Goal: Information Seeking & Learning: Learn about a topic

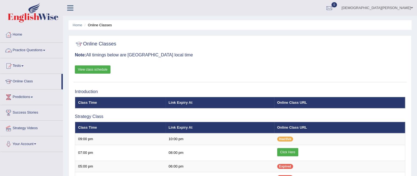
click at [45, 50] on span at bounding box center [44, 50] width 2 height 1
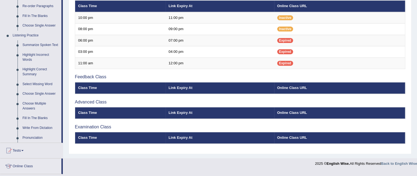
scroll to position [209, 0]
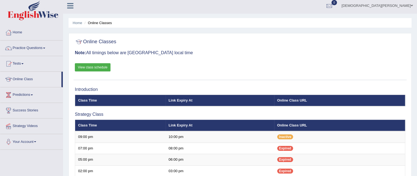
scroll to position [4, 0]
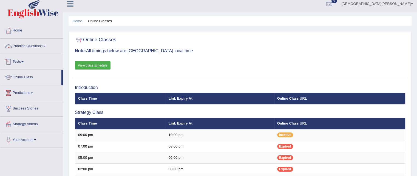
click at [33, 46] on link "Practice Questions" at bounding box center [31, 46] width 63 height 14
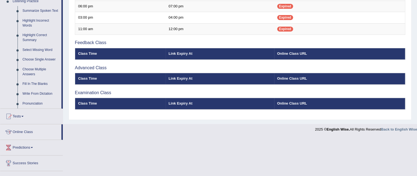
scroll to position [244, 0]
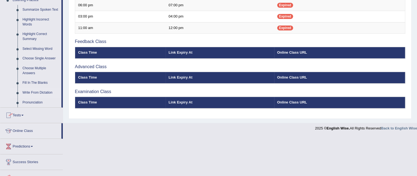
click at [39, 93] on link "Write From Dictation" at bounding box center [40, 93] width 41 height 10
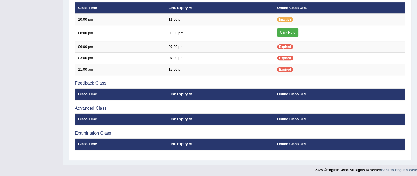
scroll to position [78, 0]
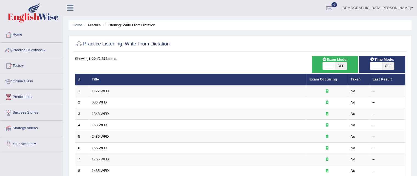
click at [336, 65] on span "OFF" at bounding box center [341, 66] width 12 height 8
checkbox input "true"
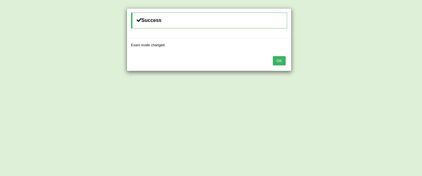
click at [281, 58] on button "OK" at bounding box center [279, 60] width 13 height 9
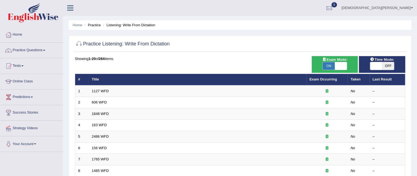
click at [102, 89] on link "1127 WFD" at bounding box center [100, 91] width 17 height 4
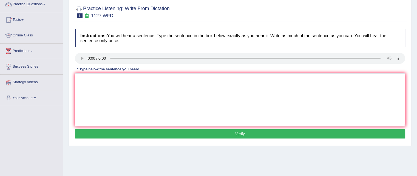
scroll to position [46, 0]
click at [102, 80] on textarea at bounding box center [240, 100] width 331 height 53
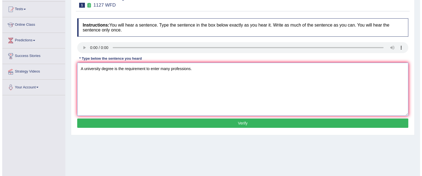
scroll to position [57, 0]
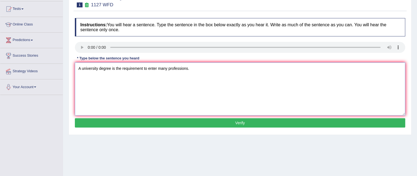
type textarea "A university degree is the requirement to enter many professions."
click at [191, 120] on button "Verify" at bounding box center [240, 123] width 331 height 9
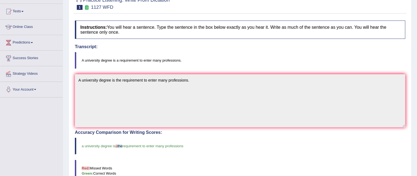
scroll to position [0, 0]
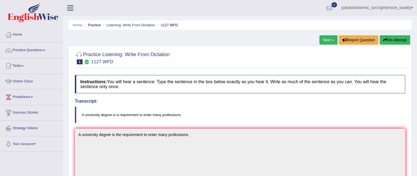
click at [331, 37] on link "Next »" at bounding box center [329, 39] width 18 height 9
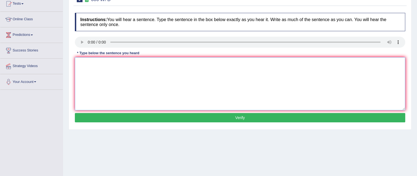
click at [95, 61] on textarea at bounding box center [240, 83] width 331 height 53
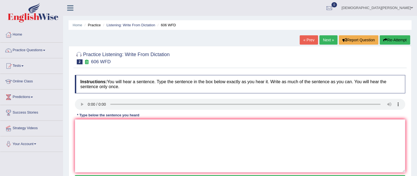
click at [327, 41] on link "Next »" at bounding box center [329, 39] width 18 height 9
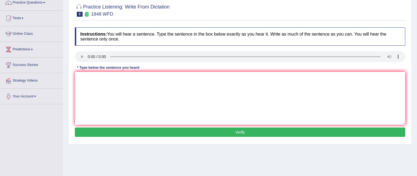
scroll to position [48, 0]
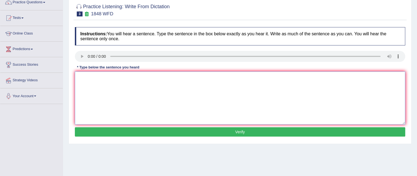
click at [97, 75] on textarea at bounding box center [240, 98] width 331 height 53
click at [104, 78] on textarea "Students must resent a valid identification to enrol in this course." at bounding box center [240, 98] width 331 height 53
type textarea "Students must present a valid identification to enrol in this course."
click at [187, 134] on button "Verify" at bounding box center [240, 132] width 331 height 9
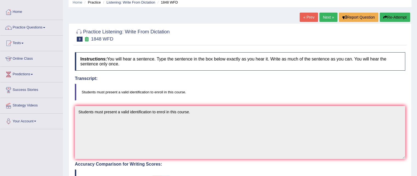
scroll to position [23, 0]
click at [328, 18] on link "Next »" at bounding box center [329, 16] width 18 height 9
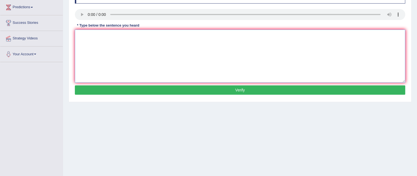
click at [100, 35] on textarea at bounding box center [240, 56] width 331 height 53
type textarea "a"
click at [156, 35] on textarea "A number of assignments will be submitted to the conference." at bounding box center [240, 56] width 331 height 53
type textarea "A number of assignments will be submitted to the conference."
click at [180, 93] on button "Verify" at bounding box center [240, 90] width 331 height 9
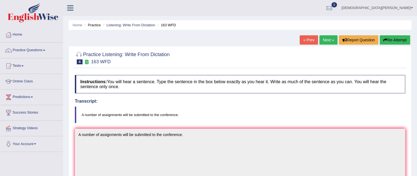
click at [326, 41] on link "Next »" at bounding box center [329, 39] width 18 height 9
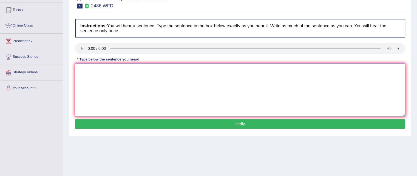
click at [120, 74] on textarea at bounding box center [240, 90] width 331 height 53
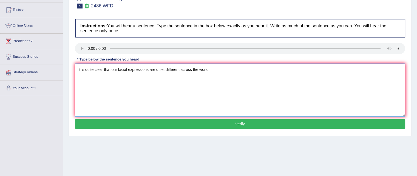
click at [78, 70] on textarea "it is quite clear that our facial expressions are quiet different across the wo…" at bounding box center [240, 90] width 331 height 53
click at [164, 70] on textarea "It is quite clear that our facial expressions are quiet different across the wo…" at bounding box center [240, 90] width 331 height 53
click at [231, 81] on textarea "It is quite clear that our facial expressions are quite different across the wo…" at bounding box center [240, 90] width 331 height 53
type textarea "It is quite clear that our facial expressions are quite different across the wo…"
click at [212, 126] on button "Verify" at bounding box center [240, 124] width 331 height 9
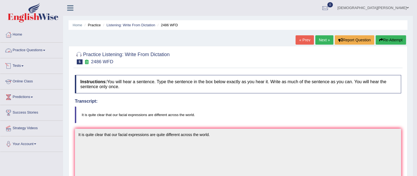
click at [37, 52] on link "Practice Questions" at bounding box center [31, 50] width 63 height 14
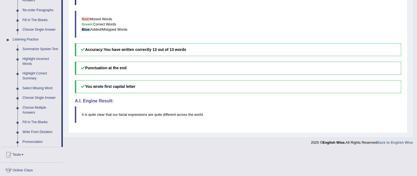
scroll to position [206, 0]
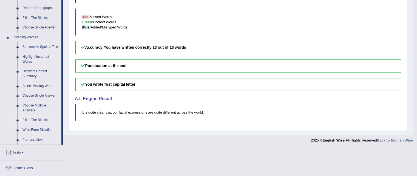
click at [36, 119] on link "Fill In The Blanks" at bounding box center [40, 121] width 41 height 10
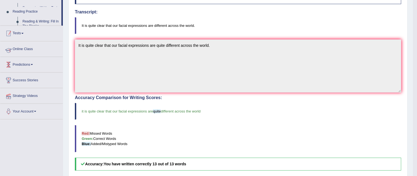
scroll to position [72, 0]
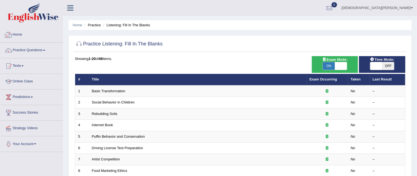
click at [24, 52] on link "Practice Questions" at bounding box center [31, 50] width 63 height 14
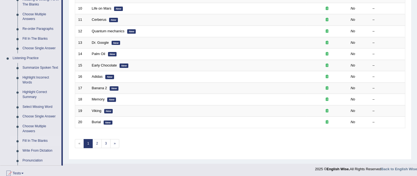
scroll to position [210, 0]
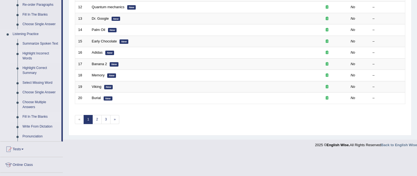
click at [29, 55] on link "Highlight Incorrect Words" at bounding box center [40, 56] width 41 height 15
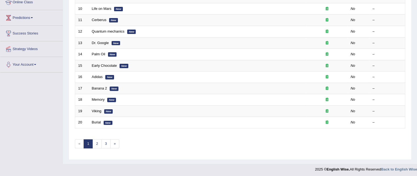
scroll to position [85, 0]
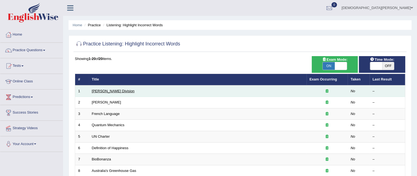
click at [106, 89] on link "Ward Division" at bounding box center [113, 91] width 43 height 4
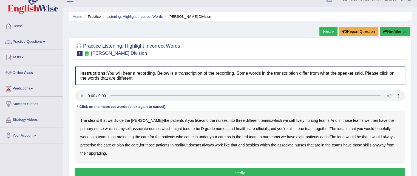
scroll to position [8, 0]
click at [326, 31] on link "Next »" at bounding box center [329, 31] width 18 height 9
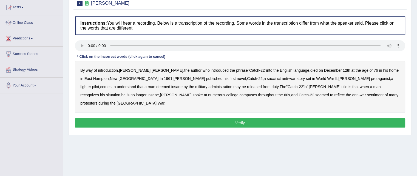
scroll to position [59, 0]
click at [267, 78] on b "succinct" at bounding box center [274, 79] width 14 height 4
click at [209, 87] on b "administration" at bounding box center [221, 87] width 24 height 4
click at [120, 93] on b "situation" at bounding box center [113, 95] width 14 height 4
click at [335, 95] on b "reflect" at bounding box center [340, 95] width 10 height 4
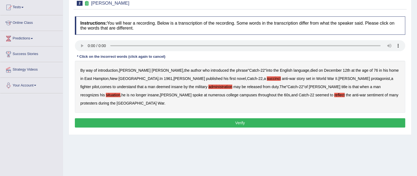
click at [273, 119] on button "Verify" at bounding box center [240, 123] width 331 height 9
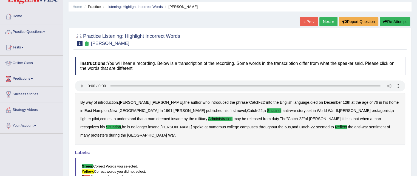
scroll to position [10, 0]
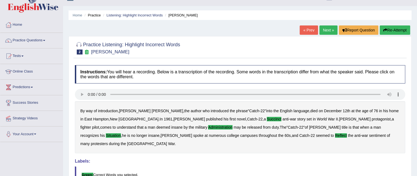
click at [327, 30] on link "Next »" at bounding box center [329, 30] width 18 height 9
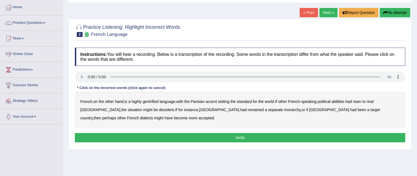
click at [156, 101] on b "gentrified" at bounding box center [151, 102] width 16 height 4
click at [340, 102] on b "abilities" at bounding box center [338, 102] width 13 height 4
click at [159, 110] on b "dissident" at bounding box center [166, 110] width 15 height 4
click at [284, 111] on b "monarchy" at bounding box center [292, 110] width 16 height 4
click at [233, 135] on button "Verify" at bounding box center [240, 137] width 331 height 9
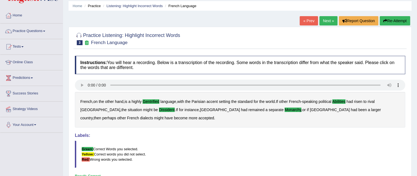
scroll to position [19, 0]
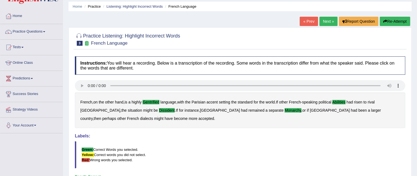
click at [328, 20] on link "Next »" at bounding box center [329, 21] width 18 height 9
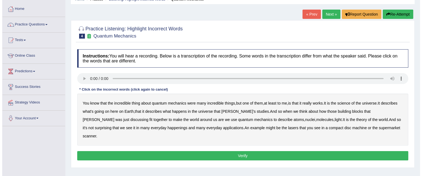
scroll to position [36, 0]
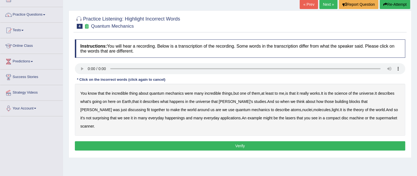
click at [347, 92] on b "science" at bounding box center [341, 93] width 13 height 4
click at [146, 108] on b "discussing" at bounding box center [137, 110] width 18 height 4
click at [165, 117] on b "happenings" at bounding box center [175, 118] width 20 height 4
click at [350, 119] on b "machine" at bounding box center [357, 118] width 15 height 4
click at [279, 142] on button "Verify" at bounding box center [240, 146] width 331 height 9
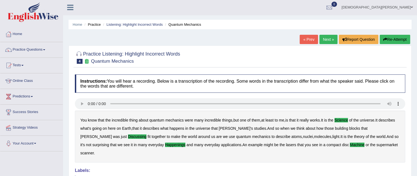
scroll to position [0, 0]
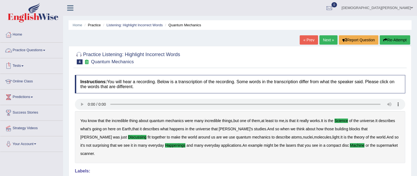
click at [40, 52] on link "Practice Questions" at bounding box center [31, 50] width 63 height 14
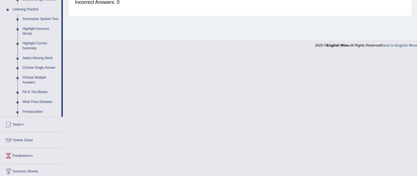
scroll to position [235, 0]
click at [37, 92] on link "Fill In The Blanks" at bounding box center [40, 92] width 41 height 10
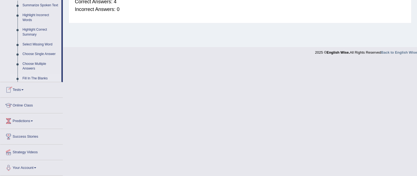
scroll to position [112, 0]
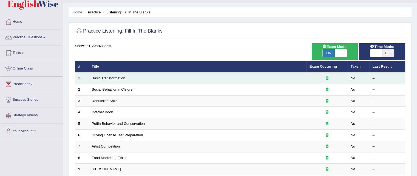
drag, startPoint x: 0, startPoint y: 0, endPoint x: 108, endPoint y: 77, distance: 132.1
click at [108, 77] on link "Basic Transformation" at bounding box center [108, 78] width 33 height 4
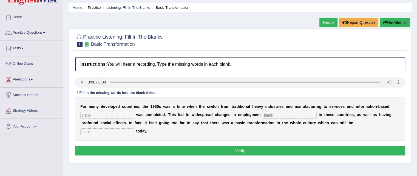
scroll to position [18, 0]
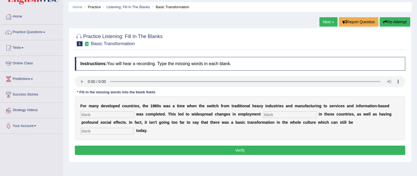
click at [327, 21] on link "Next »" at bounding box center [329, 21] width 18 height 9
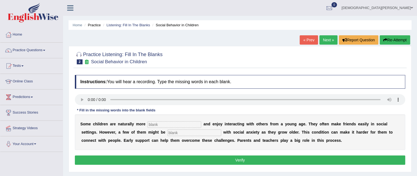
click at [328, 41] on link "Next »" at bounding box center [329, 39] width 18 height 9
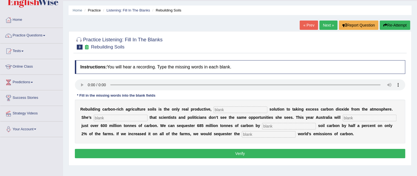
scroll to position [14, 0]
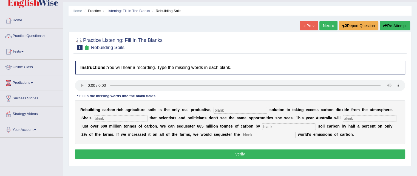
click at [249, 133] on input "text" at bounding box center [269, 135] width 54 height 7
type input "whole"
click at [230, 110] on input "text" at bounding box center [241, 110] width 54 height 7
type input "permanent"
click at [131, 116] on input "text" at bounding box center [121, 119] width 54 height 7
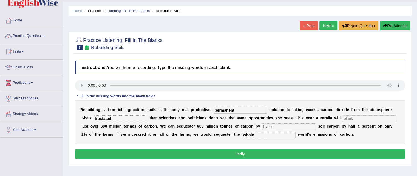
type input "frustated"
click at [348, 119] on input "text" at bounding box center [370, 119] width 54 height 7
type input "admit"
click at [305, 127] on input "text" at bounding box center [289, 127] width 54 height 7
type input "increasing"
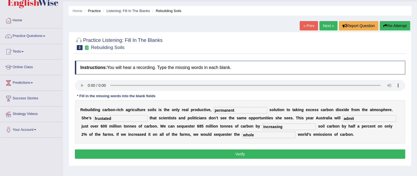
click at [290, 151] on button "Verify" at bounding box center [240, 154] width 331 height 9
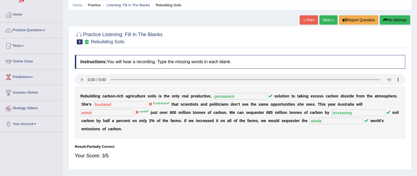
scroll to position [0, 0]
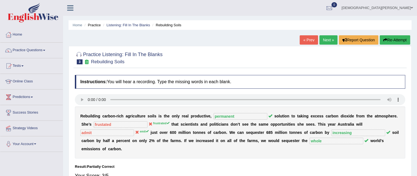
click at [327, 40] on link "Next »" at bounding box center [329, 39] width 18 height 9
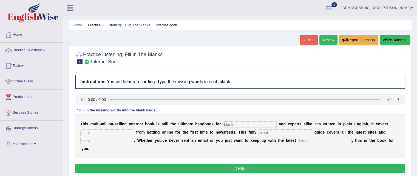
scroll to position [24, 0]
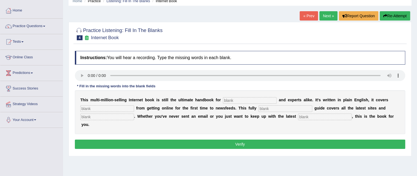
click at [246, 100] on input "text" at bounding box center [250, 100] width 54 height 7
type input "novelists"
click at [94, 108] on input "text" at bounding box center [107, 109] width 54 height 7
type input "everythung"
click at [271, 108] on input "text" at bounding box center [286, 109] width 54 height 7
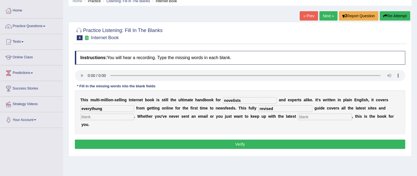
type input "revised"
click at [115, 117] on input "text" at bounding box center [107, 117] width 54 height 7
type input "clauses"
click at [313, 117] on input "text" at bounding box center [325, 117] width 54 height 7
type input "developments"
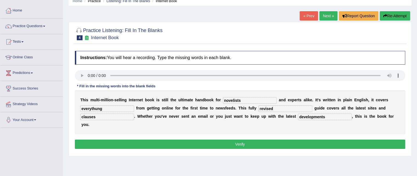
click at [98, 107] on input "everythung" at bounding box center [107, 109] width 54 height 7
type input "everything"
click at [295, 141] on button "Verify" at bounding box center [240, 144] width 331 height 9
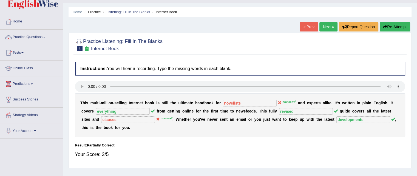
scroll to position [13, 0]
